Goal: Information Seeking & Learning: Find specific fact

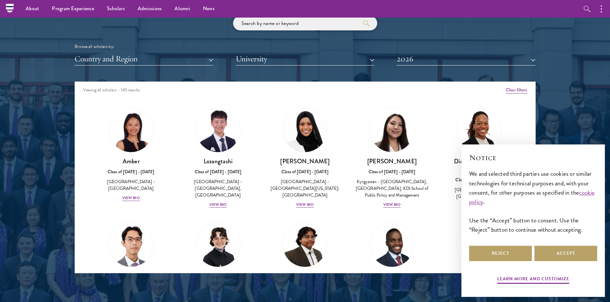
click at [275, 29] on input "search" at bounding box center [305, 23] width 144 height 14
click at [288, 57] on button "University" at bounding box center [305, 58] width 139 height 13
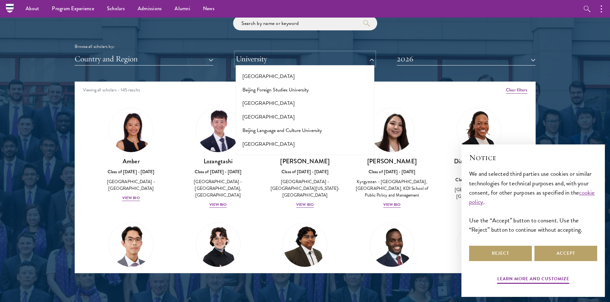
scroll to position [288, 0]
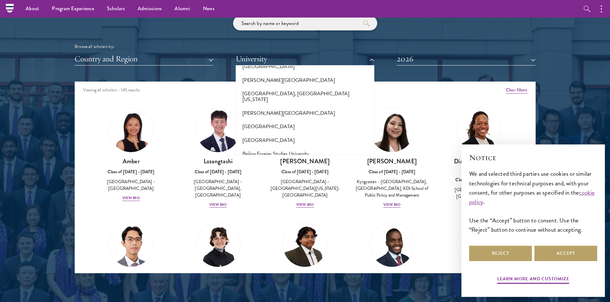
click at [283, 23] on input "search" at bounding box center [305, 23] width 144 height 14
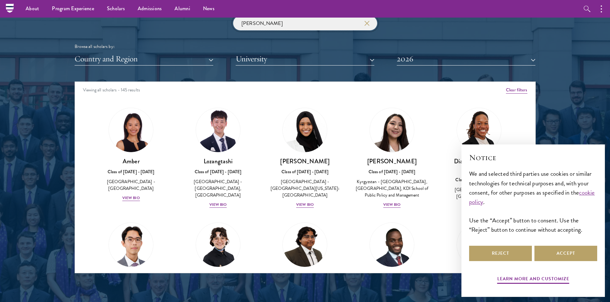
type input "[PERSON_NAME]"
click button "submit" at bounding box center [0, 0] width 0 height 0
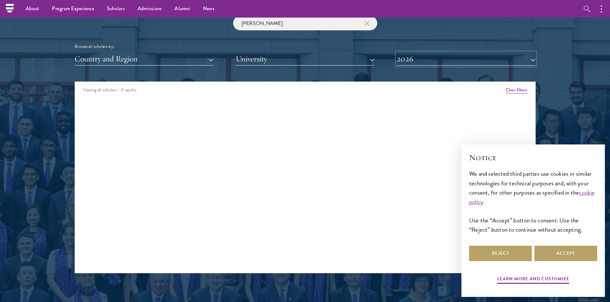
click at [429, 54] on button "2026" at bounding box center [466, 58] width 139 height 13
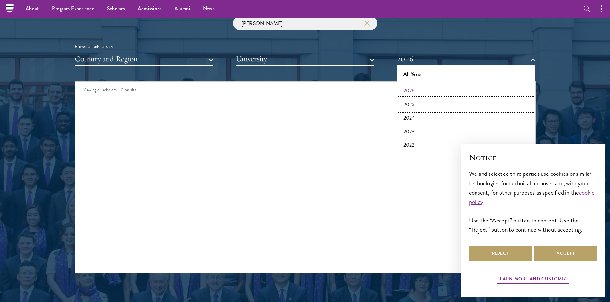
click at [425, 100] on button "2025" at bounding box center [466, 104] width 135 height 13
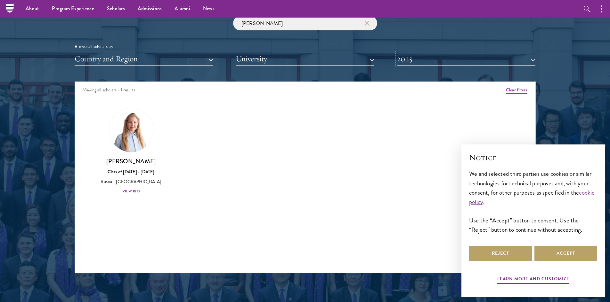
click at [423, 56] on button "2025" at bounding box center [466, 58] width 139 height 13
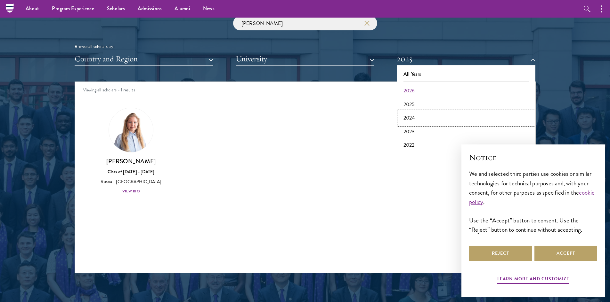
click at [426, 117] on button "2024" at bounding box center [466, 117] width 135 height 13
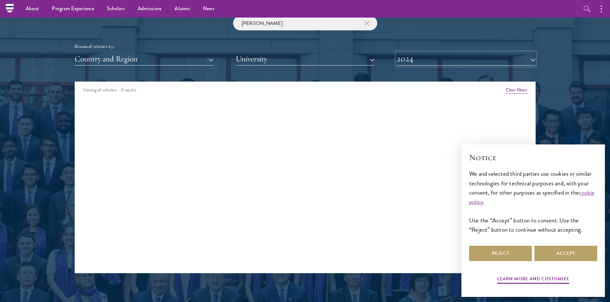
click at [448, 60] on button "2024" at bounding box center [466, 58] width 139 height 13
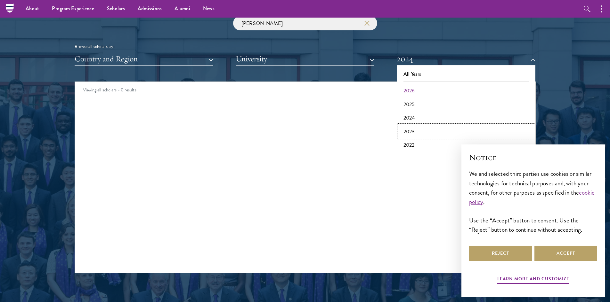
click at [424, 129] on button "2023" at bounding box center [466, 131] width 135 height 13
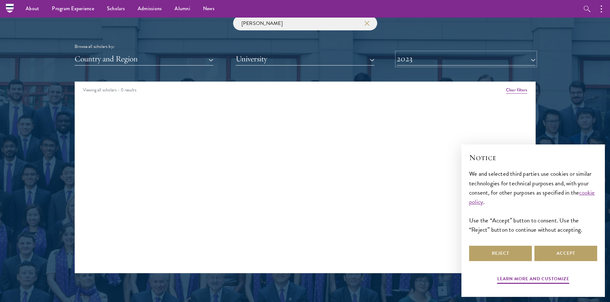
click at [432, 63] on button "2023" at bounding box center [466, 58] width 139 height 13
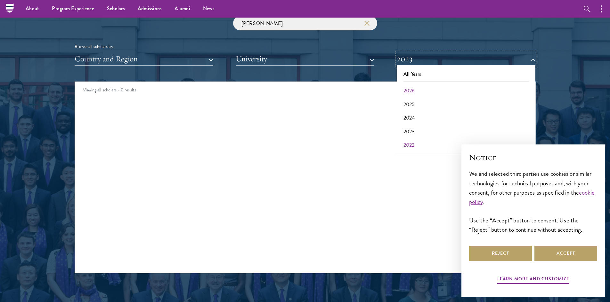
scroll to position [64, 0]
click at [420, 113] on button "2020" at bounding box center [466, 108] width 135 height 13
